Goal: Transaction & Acquisition: Purchase product/service

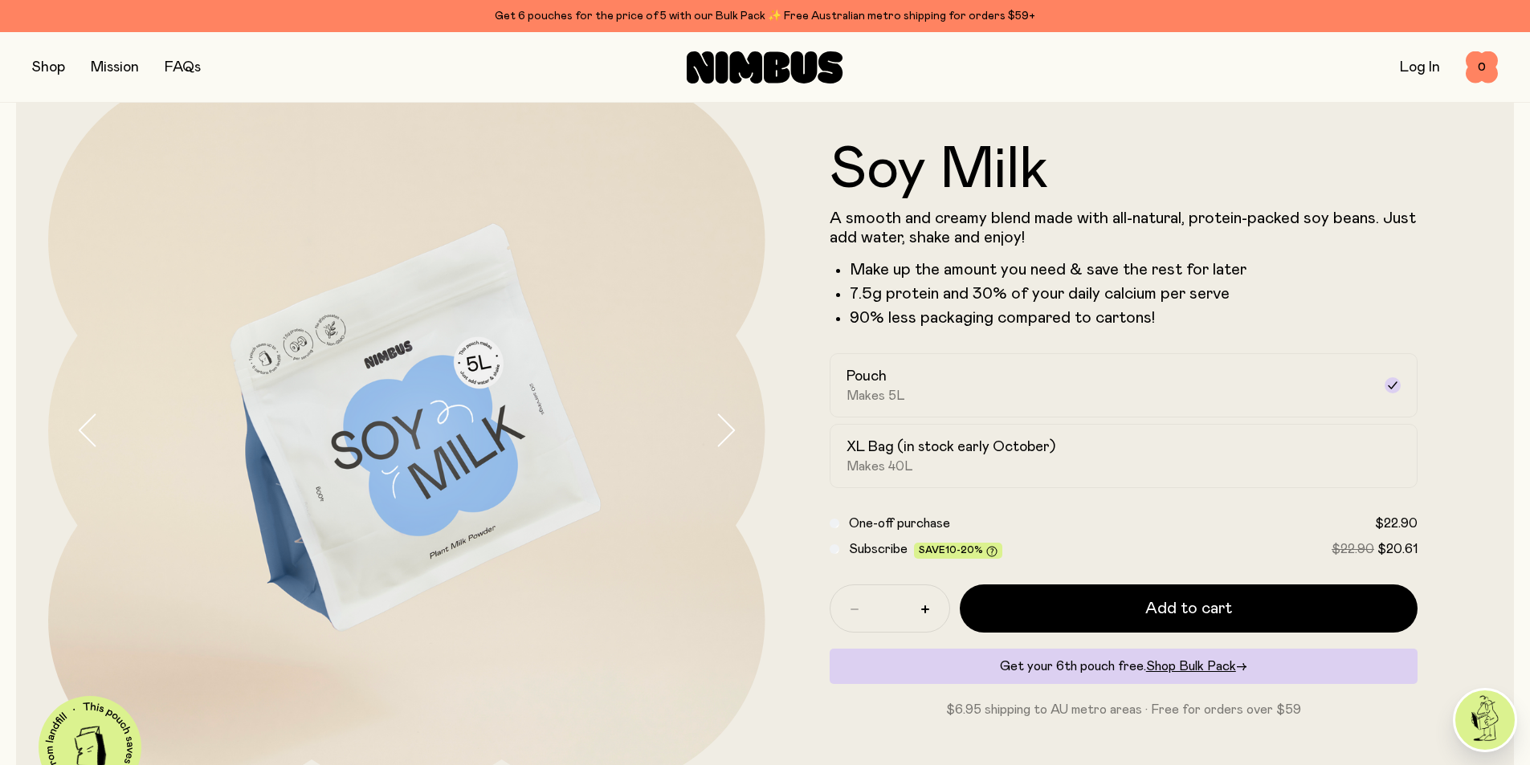
scroll to position [161, 0]
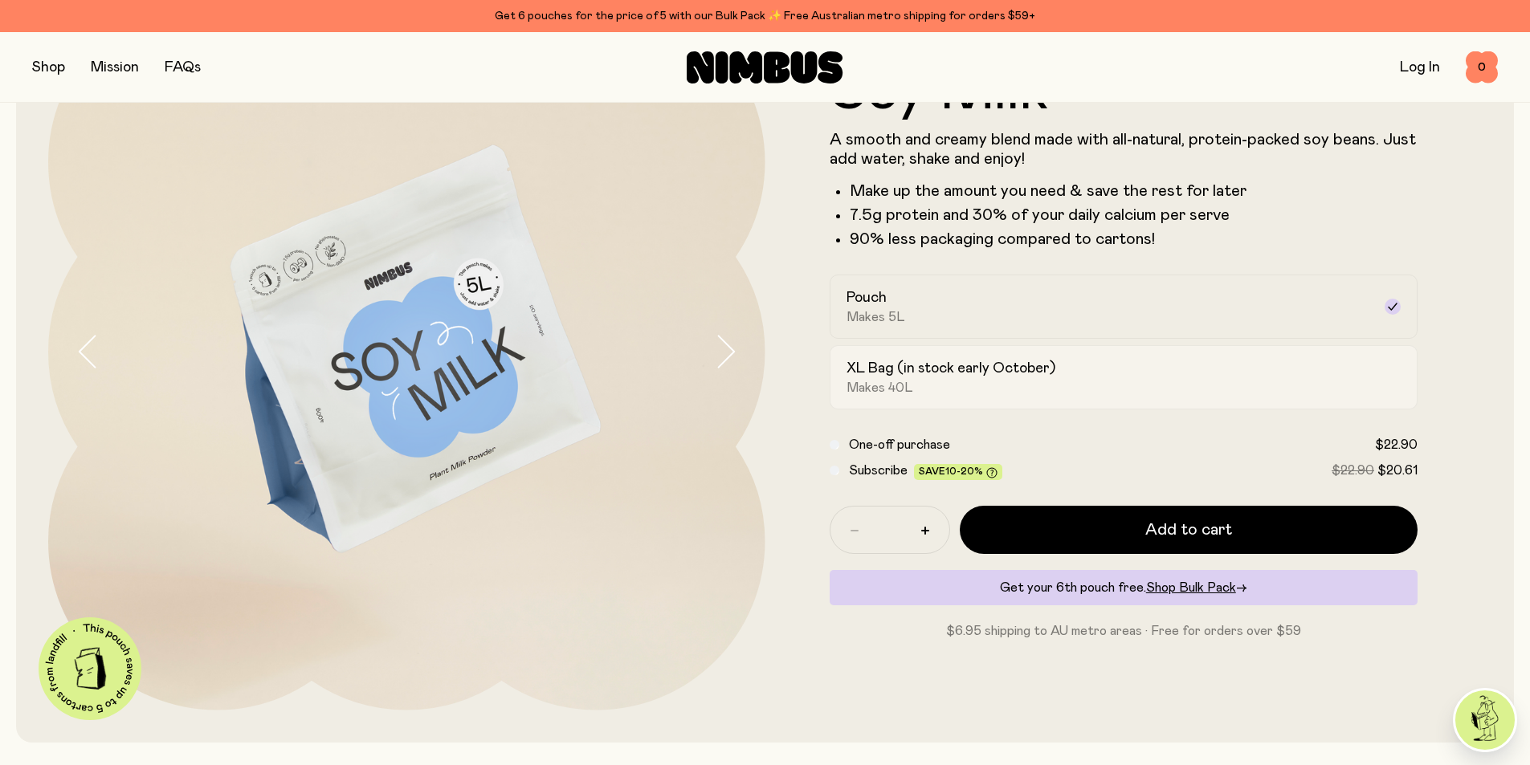
click at [967, 389] on div "XL Bag (in stock early October) Makes 40L" at bounding box center [1109, 377] width 526 height 37
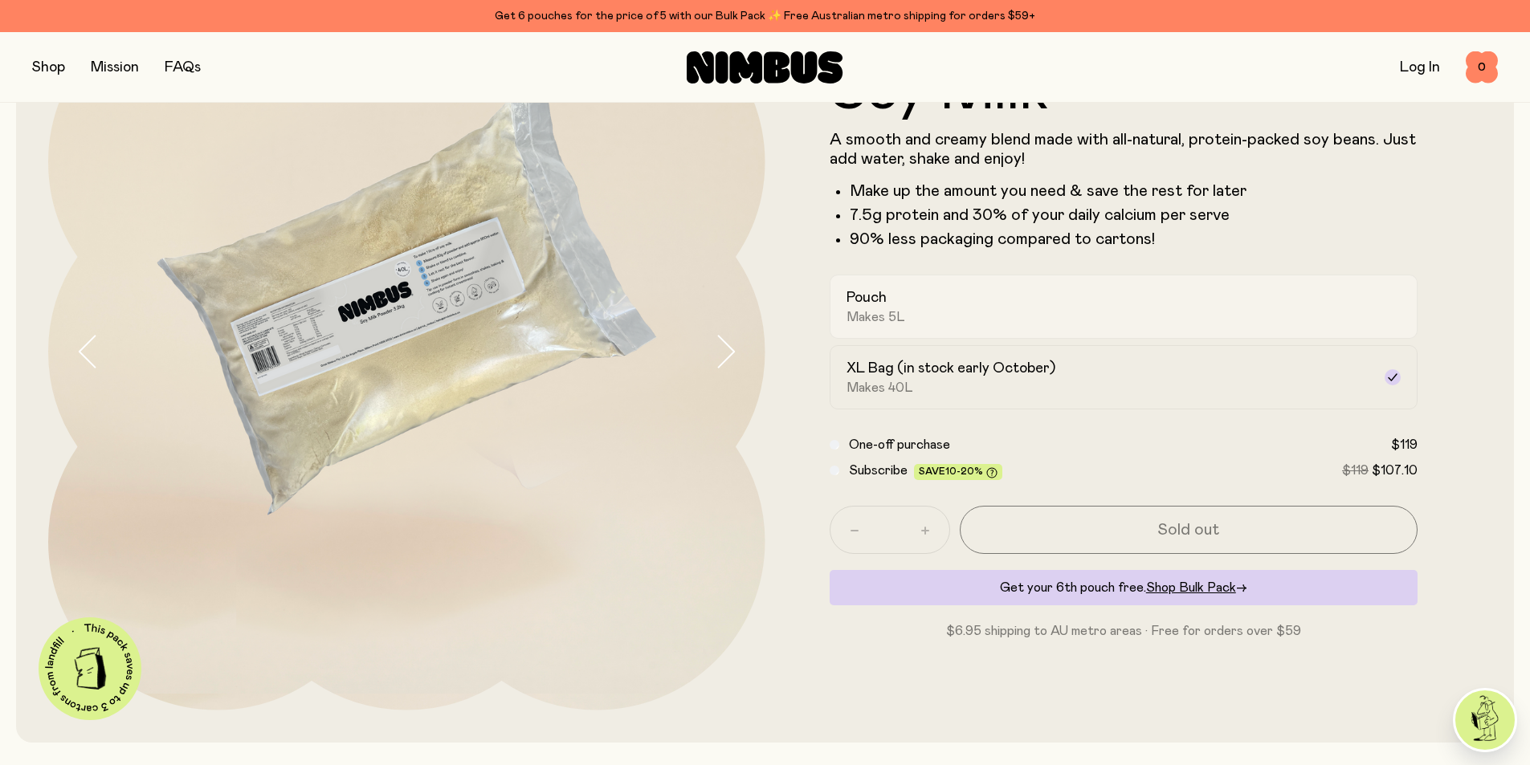
click at [1034, 308] on div "Pouch Makes 5L" at bounding box center [1109, 306] width 526 height 37
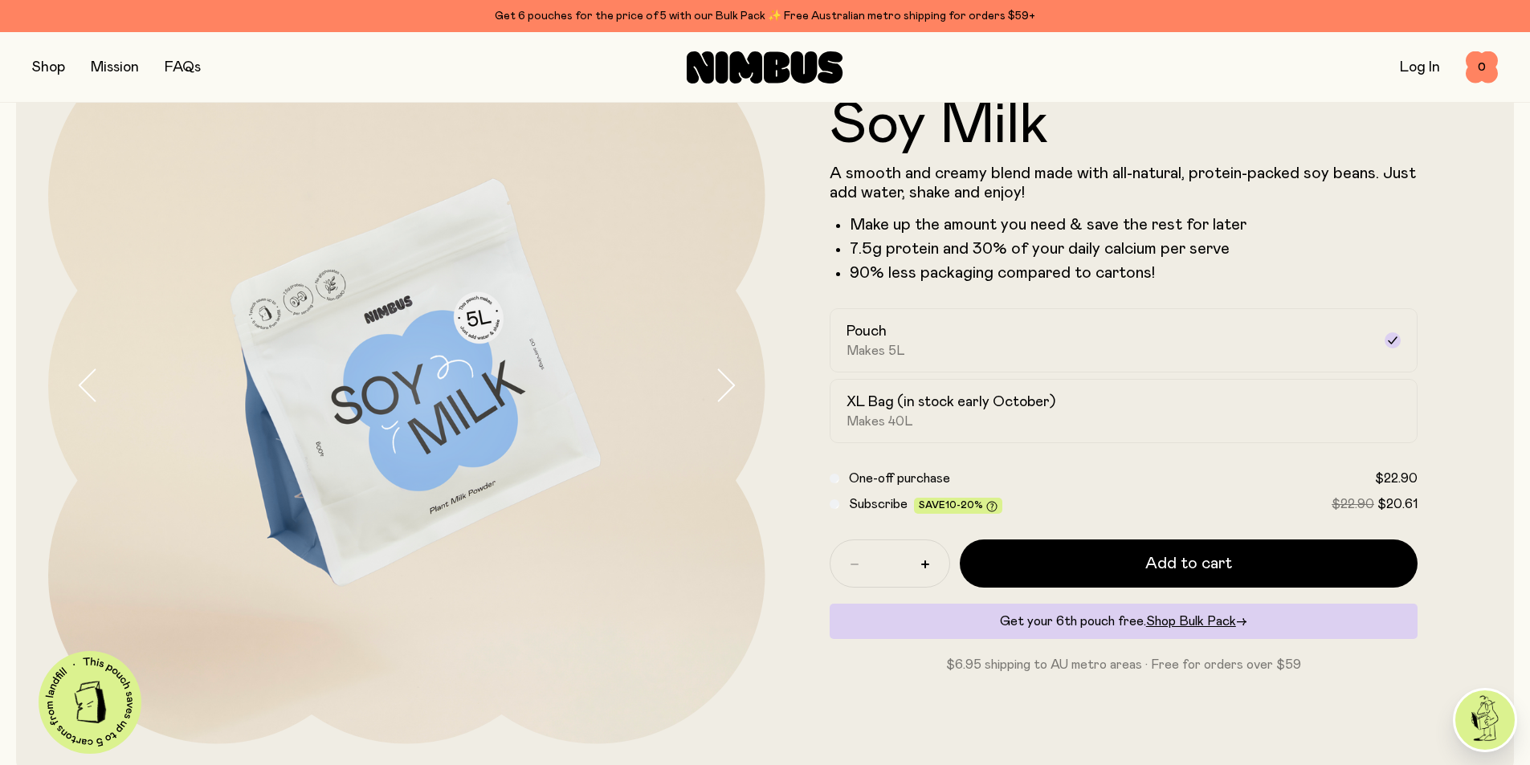
scroll to position [0, 0]
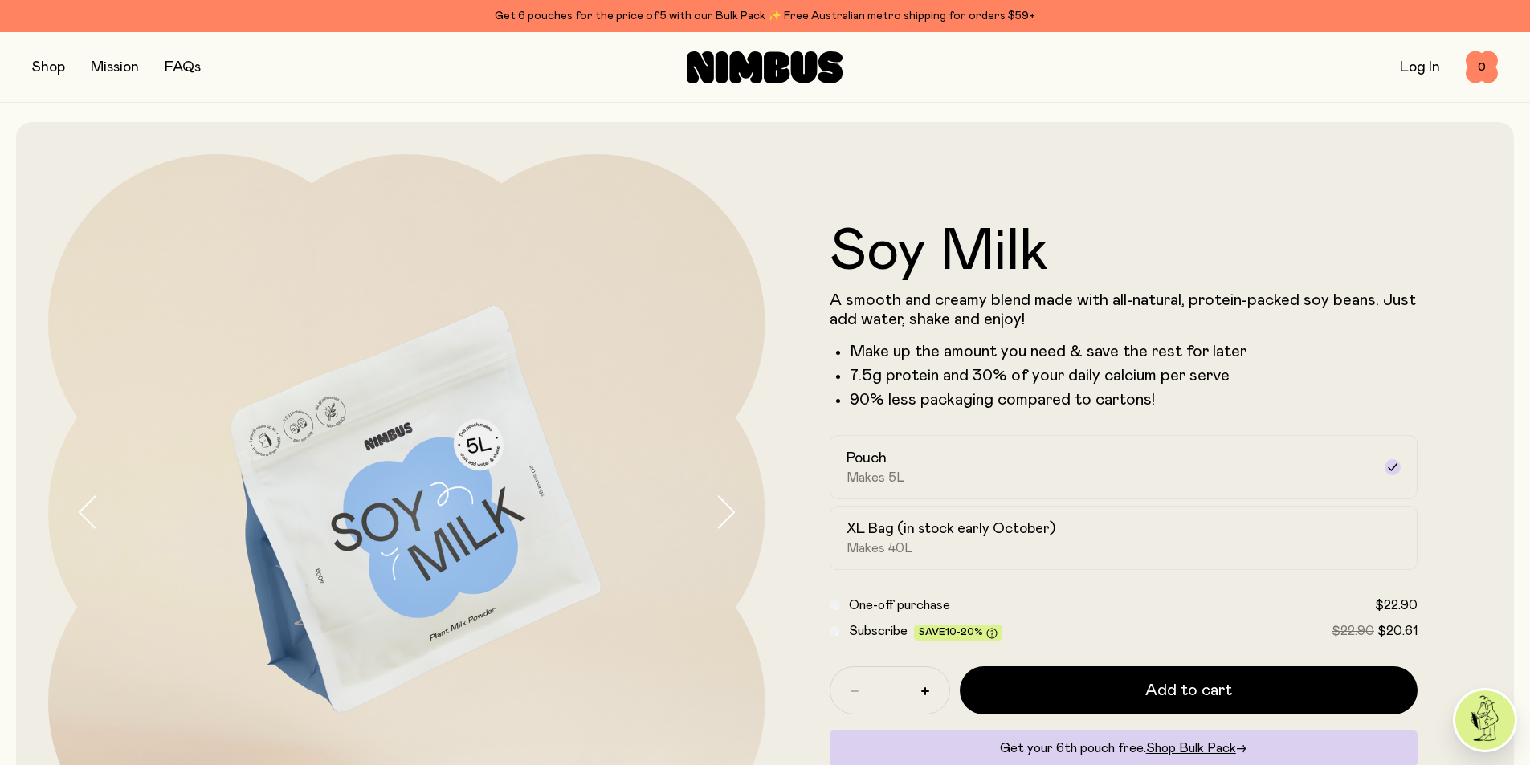
click at [1062, 345] on li "Make up the amount you need & save the rest for later" at bounding box center [1134, 351] width 569 height 19
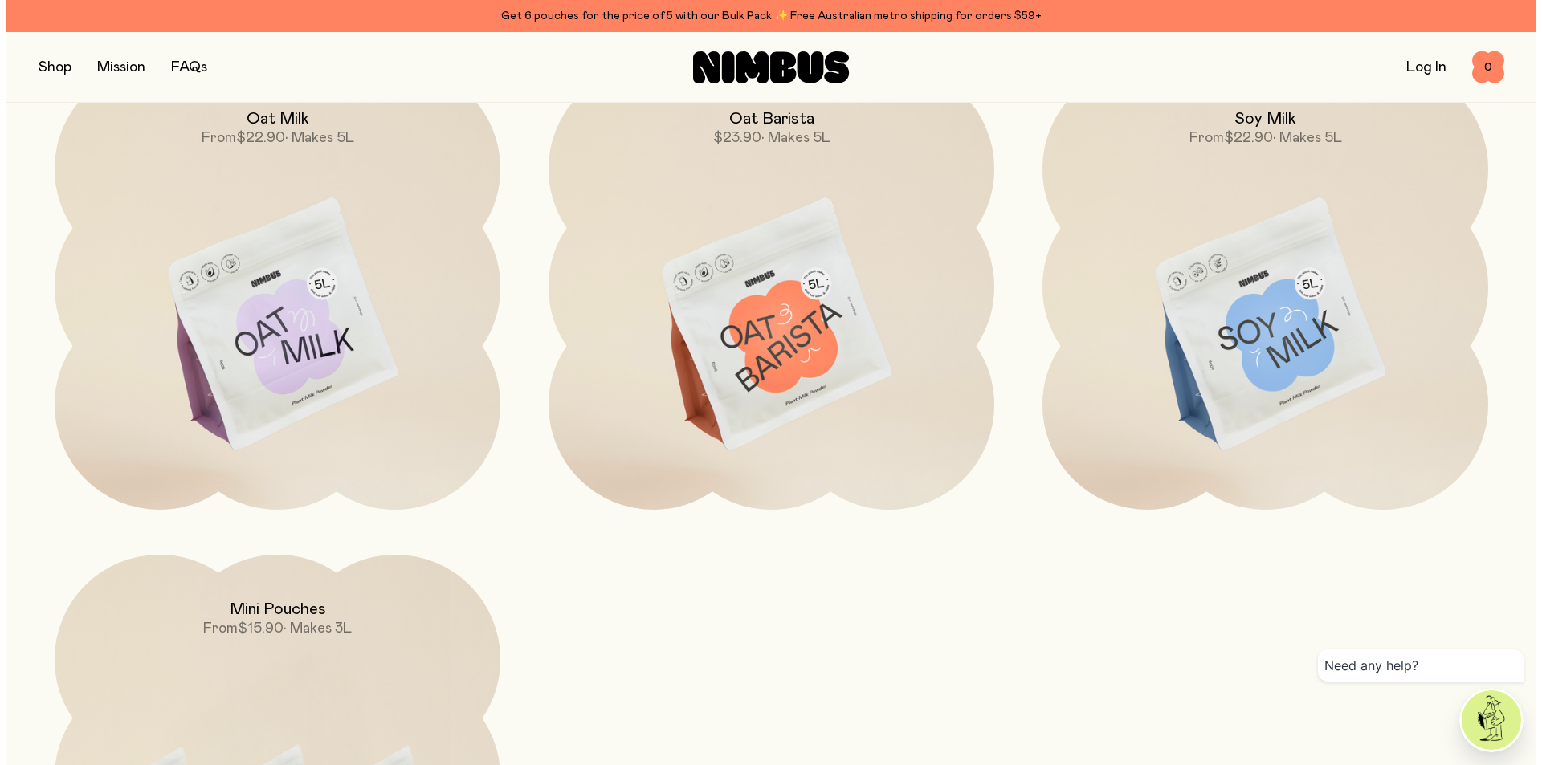
scroll to position [2105, 0]
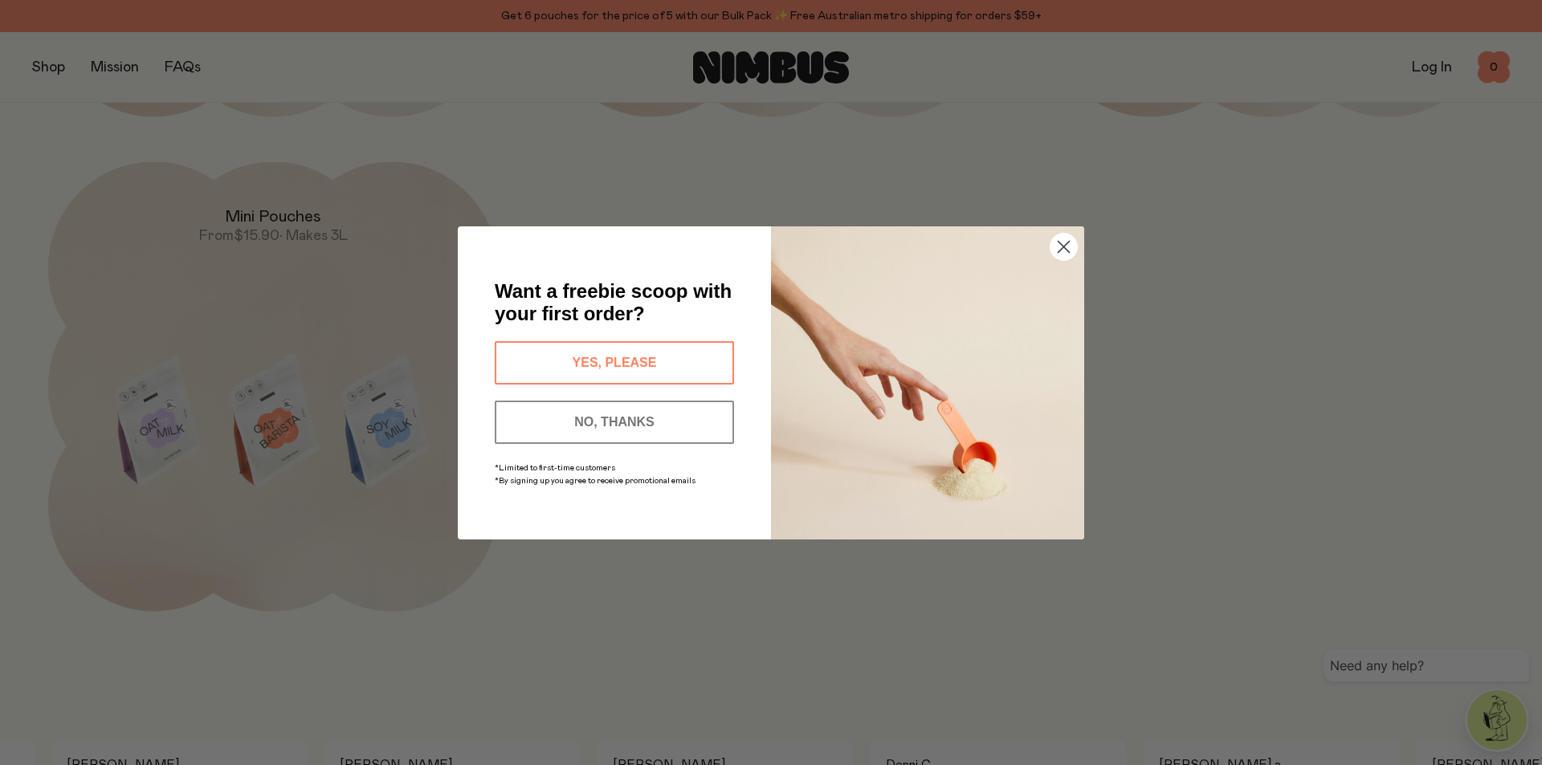
click at [1065, 247] on icon "Close dialog" at bounding box center [1063, 246] width 11 height 11
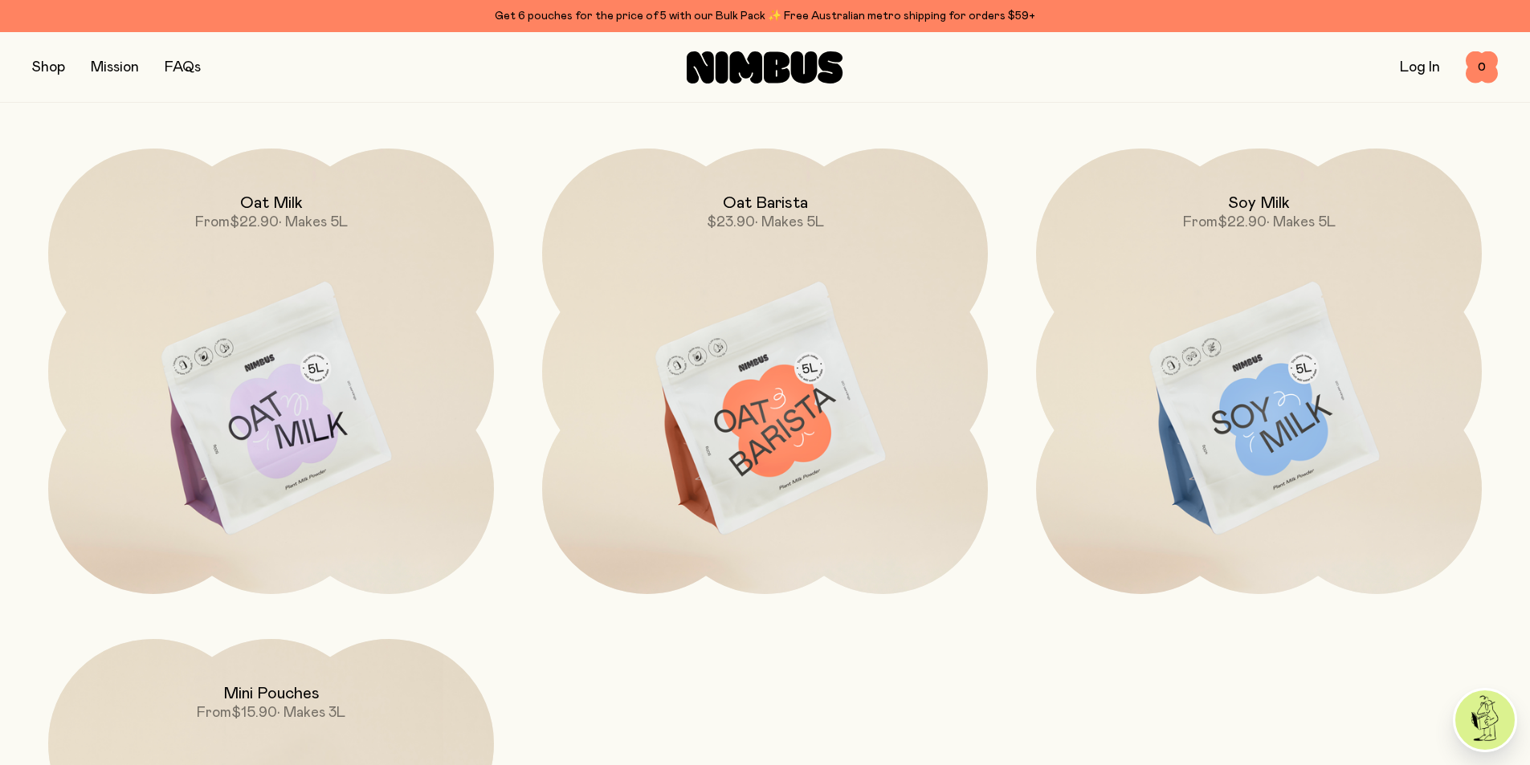
scroll to position [1472, 0]
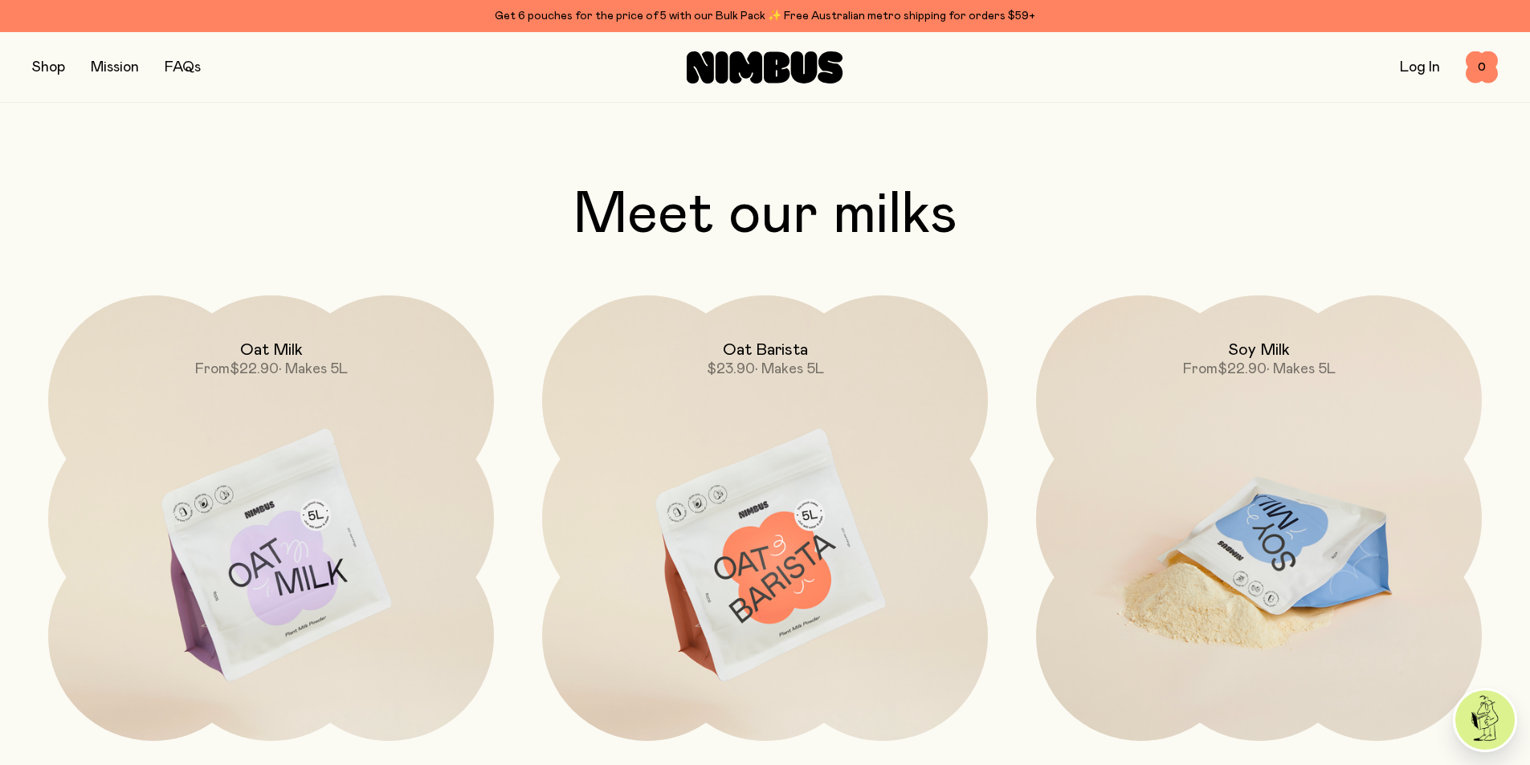
click at [1274, 459] on img at bounding box center [1259, 557] width 446 height 524
